Goal: Task Accomplishment & Management: Manage account settings

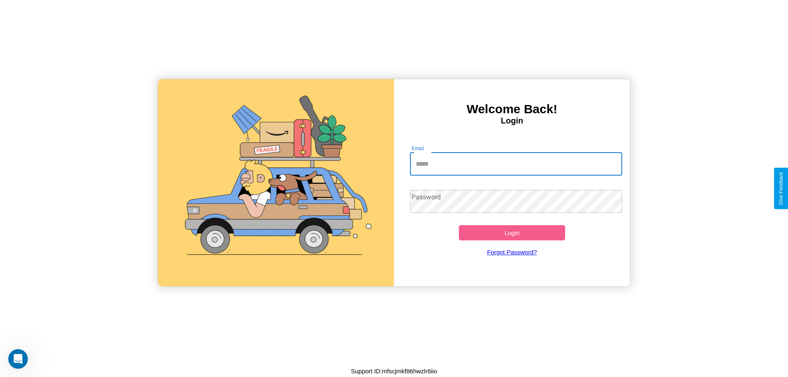
click at [516, 164] on input "Email" at bounding box center [516, 164] width 212 height 23
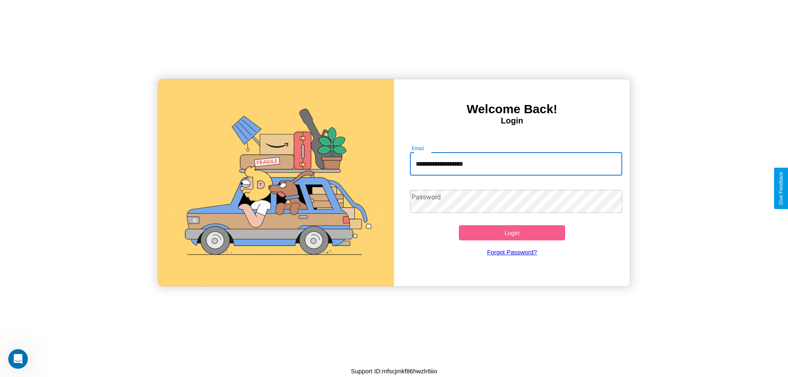
type input "**********"
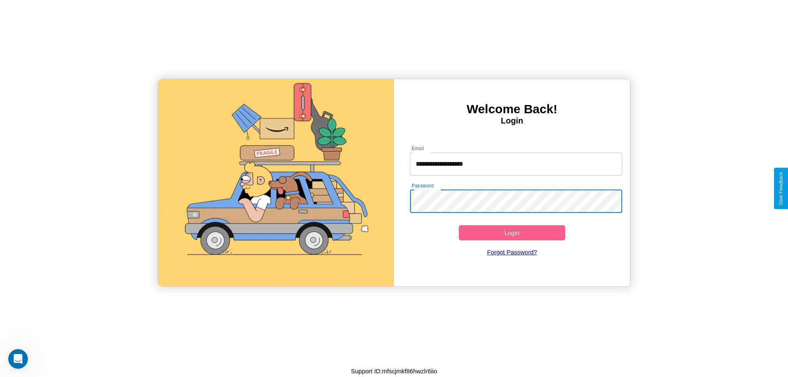
click at [511, 233] on button "Login" at bounding box center [512, 232] width 106 height 15
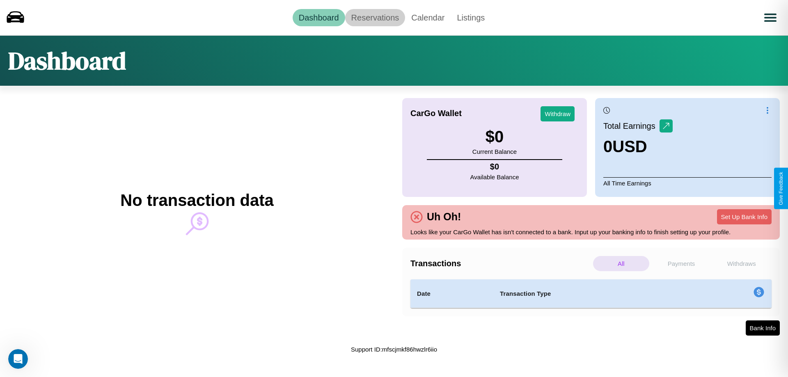
click at [374, 17] on link "Reservations" at bounding box center [375, 17] width 60 height 17
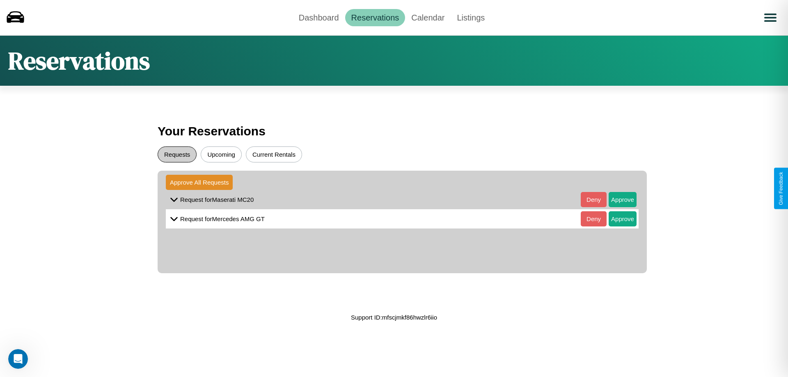
click at [177, 154] on button "Requests" at bounding box center [177, 154] width 39 height 16
click at [616, 199] on button "Approve" at bounding box center [622, 199] width 28 height 15
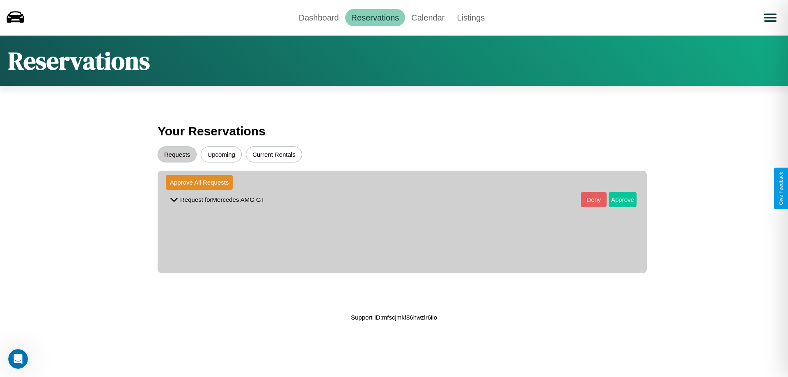
click at [616, 199] on button "Approve" at bounding box center [622, 199] width 28 height 15
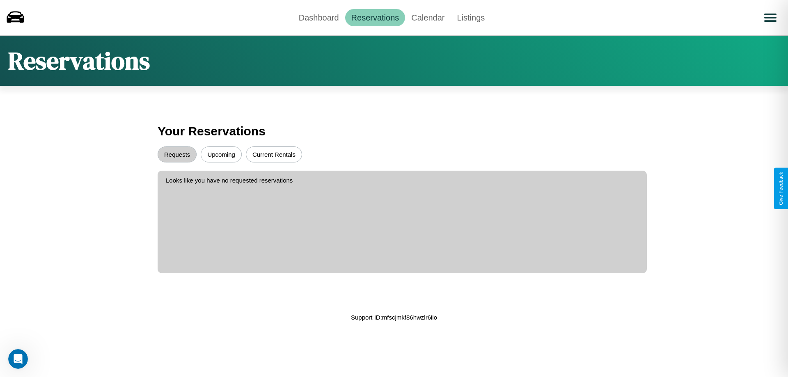
click at [221, 154] on button "Upcoming" at bounding box center [221, 154] width 41 height 16
click at [274, 154] on button "Current Rentals" at bounding box center [274, 154] width 56 height 16
click at [318, 17] on link "Dashboard" at bounding box center [318, 17] width 53 height 17
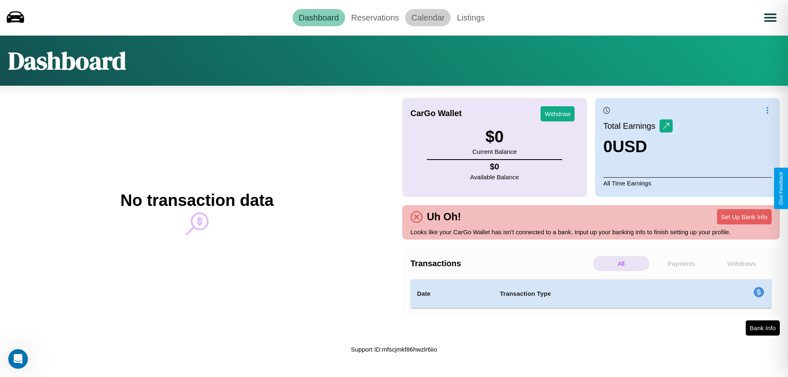
click at [427, 17] on link "Calendar" at bounding box center [428, 17] width 46 height 17
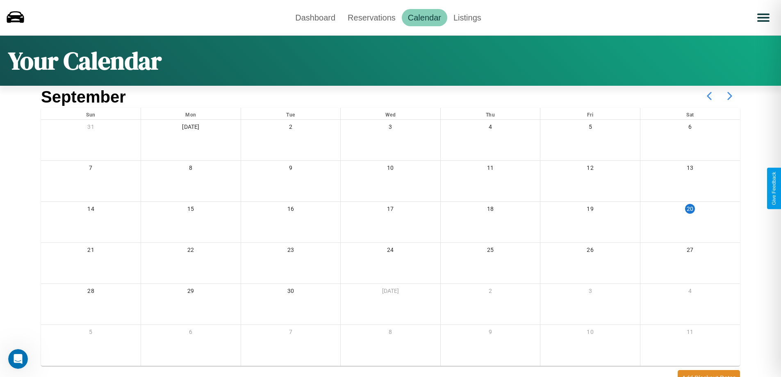
click at [730, 96] on icon at bounding box center [730, 96] width 21 height 21
